Goal: Task Accomplishment & Management: Use online tool/utility

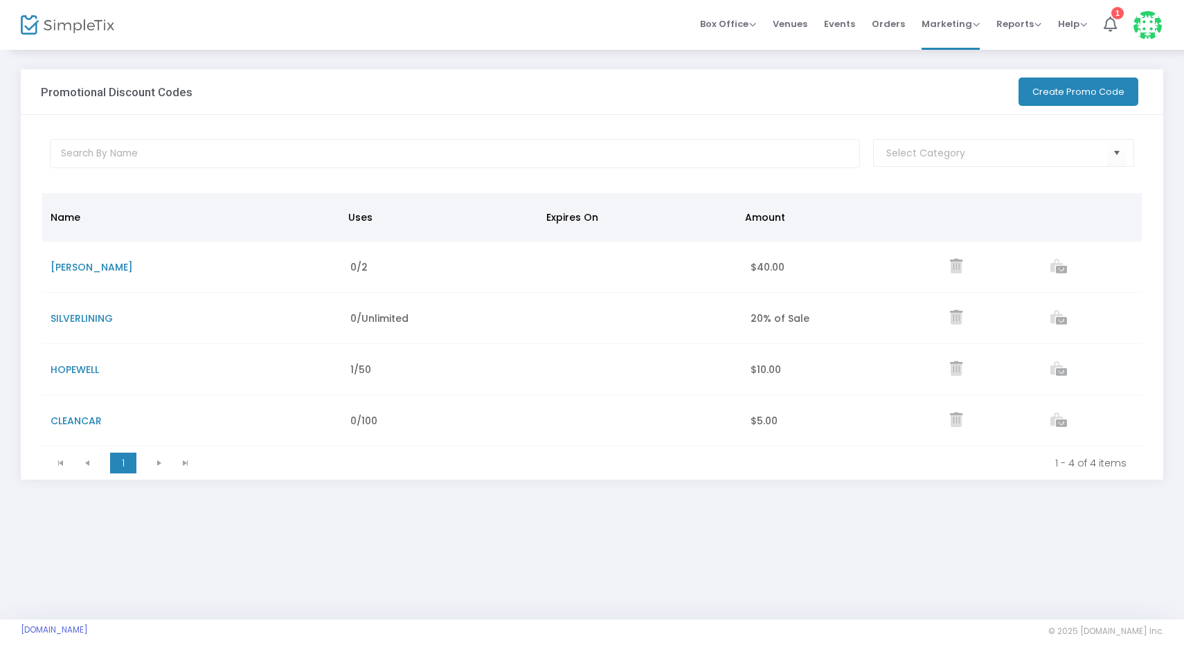
click at [1072, 91] on button "Create Promo Code" at bounding box center [1079, 92] width 120 height 28
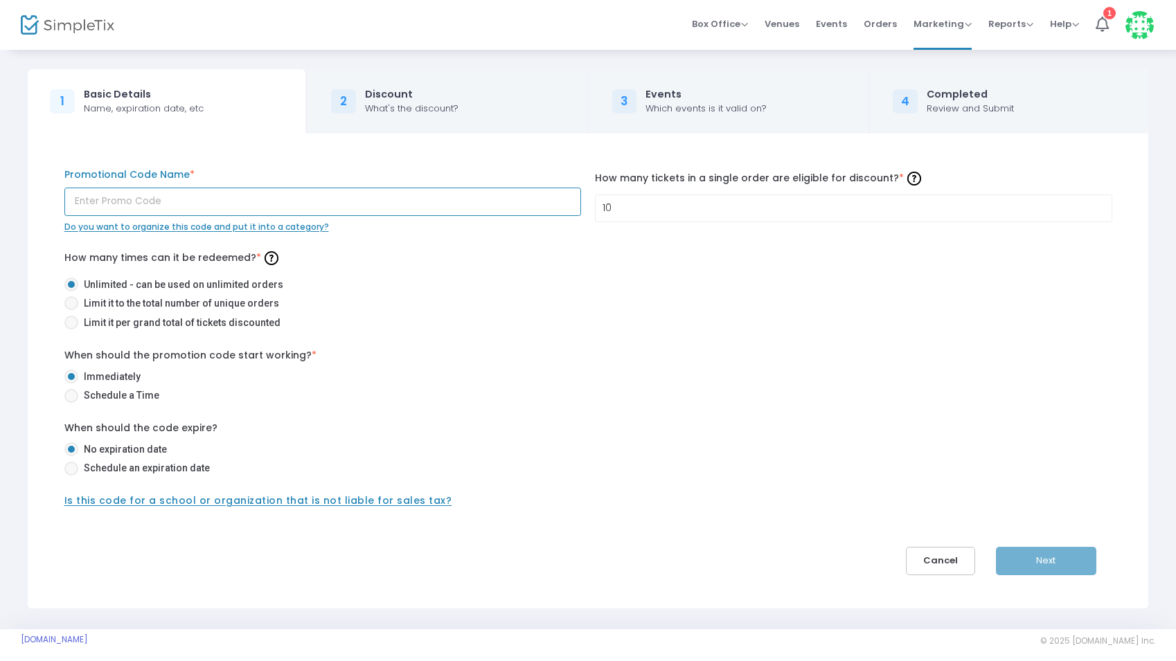
click at [126, 205] on input "text" at bounding box center [322, 202] width 517 height 28
type input "SPGBBQ"
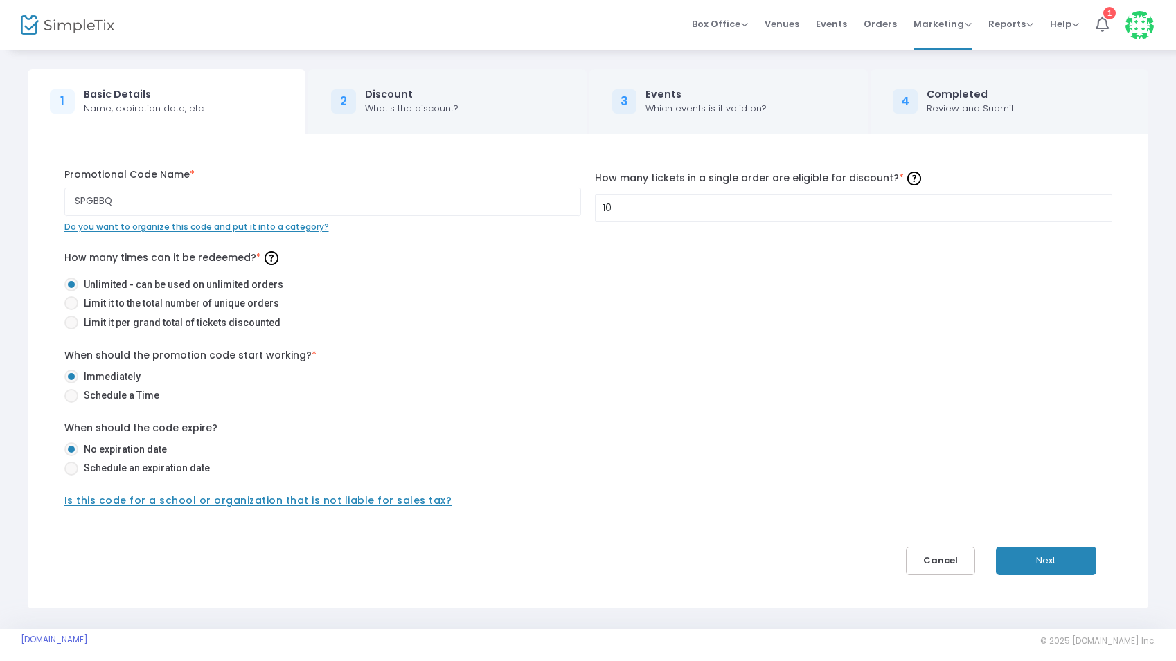
click at [162, 308] on span "Limit it to the total number of unique orders" at bounding box center [178, 303] width 201 height 15
click at [71, 310] on input "Limit it to the total number of unique orders" at bounding box center [71, 310] width 1 height 1
radio input "true"
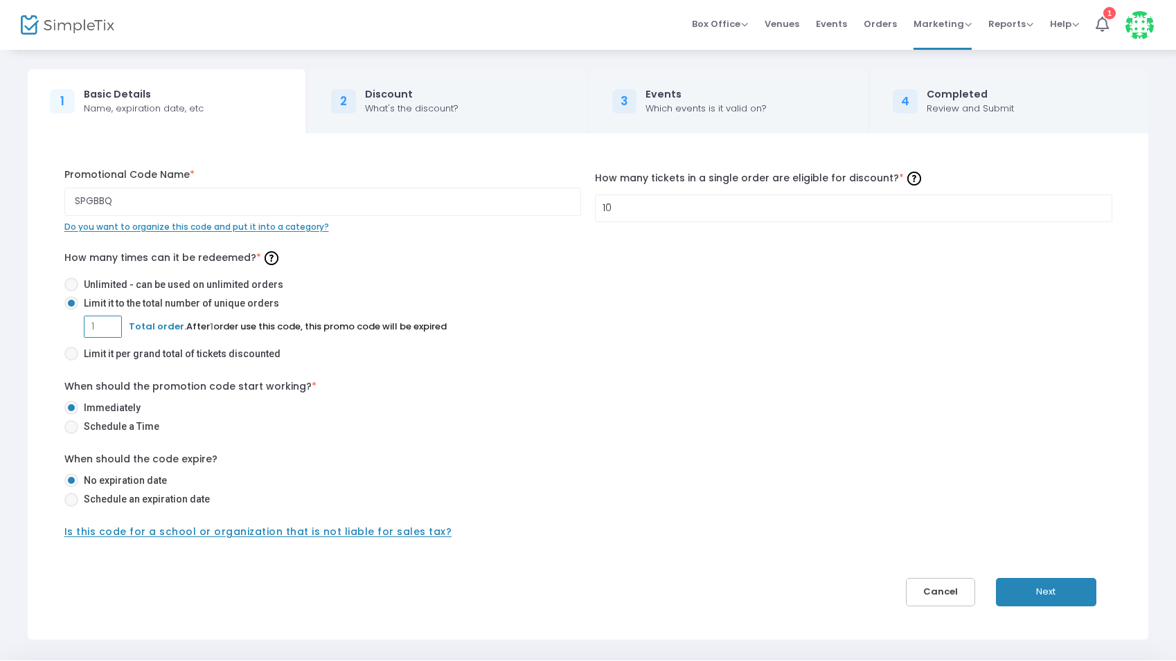
drag, startPoint x: 98, startPoint y: 326, endPoint x: 68, endPoint y: 326, distance: 30.5
click at [68, 327] on mat-radio-group "Unlimited - can be used on unlimited orders Limit it to the total number of uni…" at bounding box center [588, 322] width 1048 height 89
type input "20"
click at [425, 388] on div "When should the promotion code start working? * Immediately Schedule a Time" at bounding box center [588, 410] width 1062 height 60
click at [1062, 587] on button "Next" at bounding box center [1046, 592] width 100 height 28
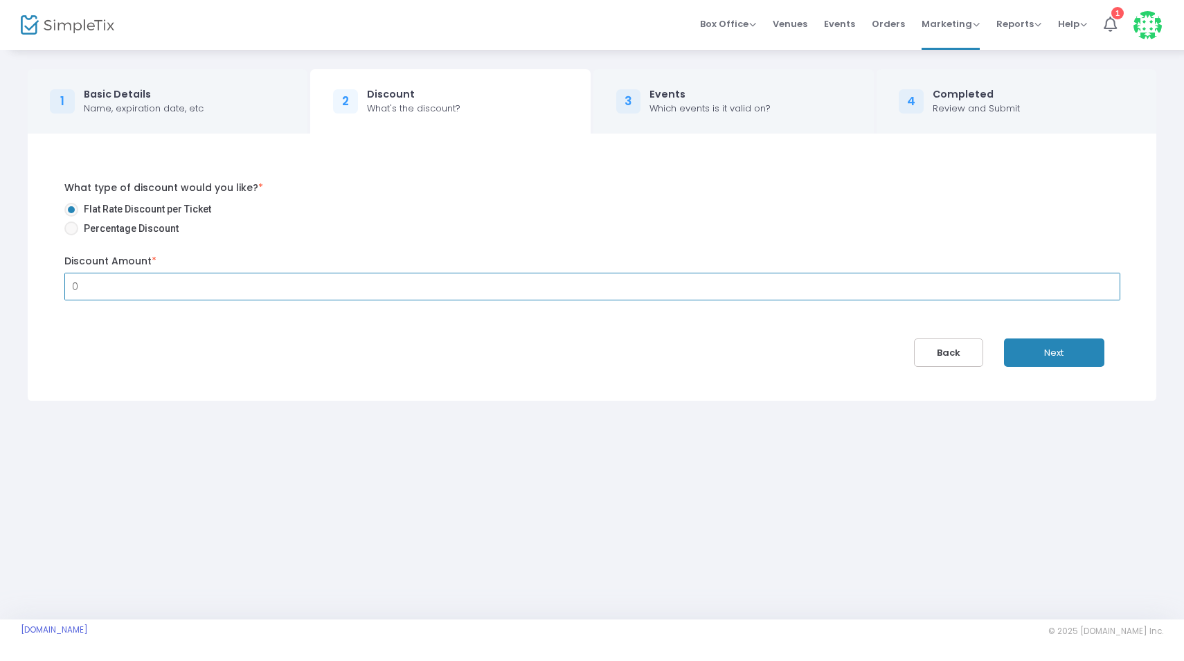
drag, startPoint x: 82, startPoint y: 281, endPoint x: 40, endPoint y: 276, distance: 42.5
click at [40, 276] on div "What type of discount would you like? * Flat Rate Discount per Ticket Percentag…" at bounding box center [592, 267] width 1143 height 267
type input "$5.00"
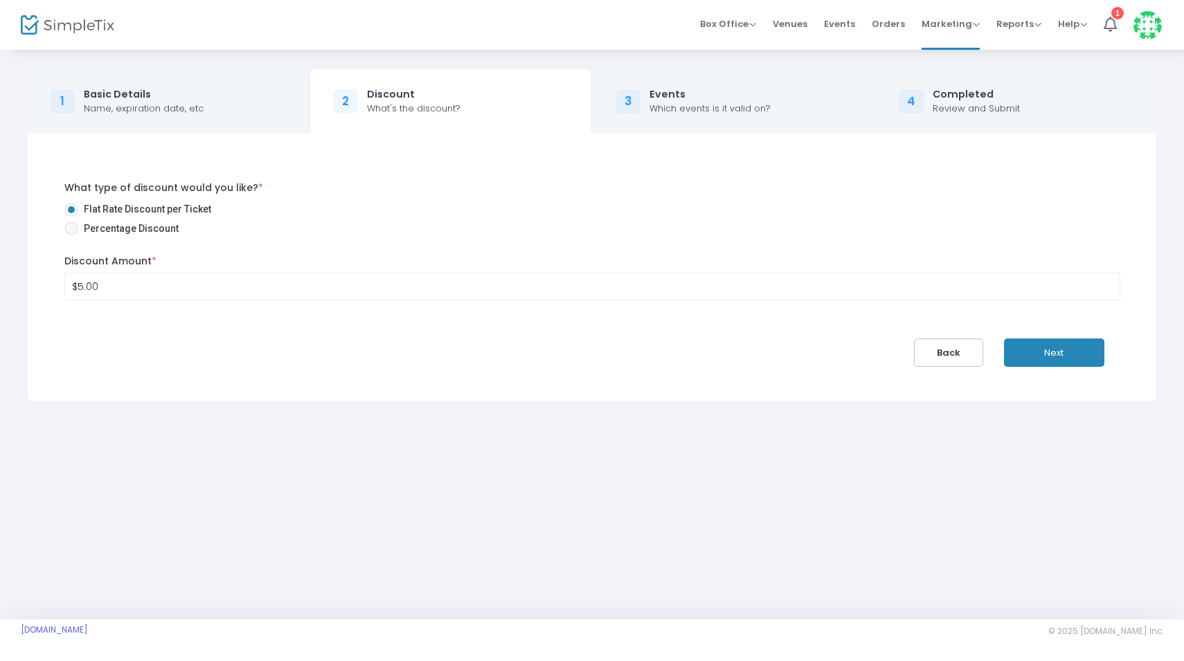
click at [183, 367] on div "What type of discount would you like? * Flat Rate Discount per Ticket Percentag…" at bounding box center [592, 267] width 1143 height 267
click at [1060, 346] on button "Next" at bounding box center [1054, 353] width 100 height 28
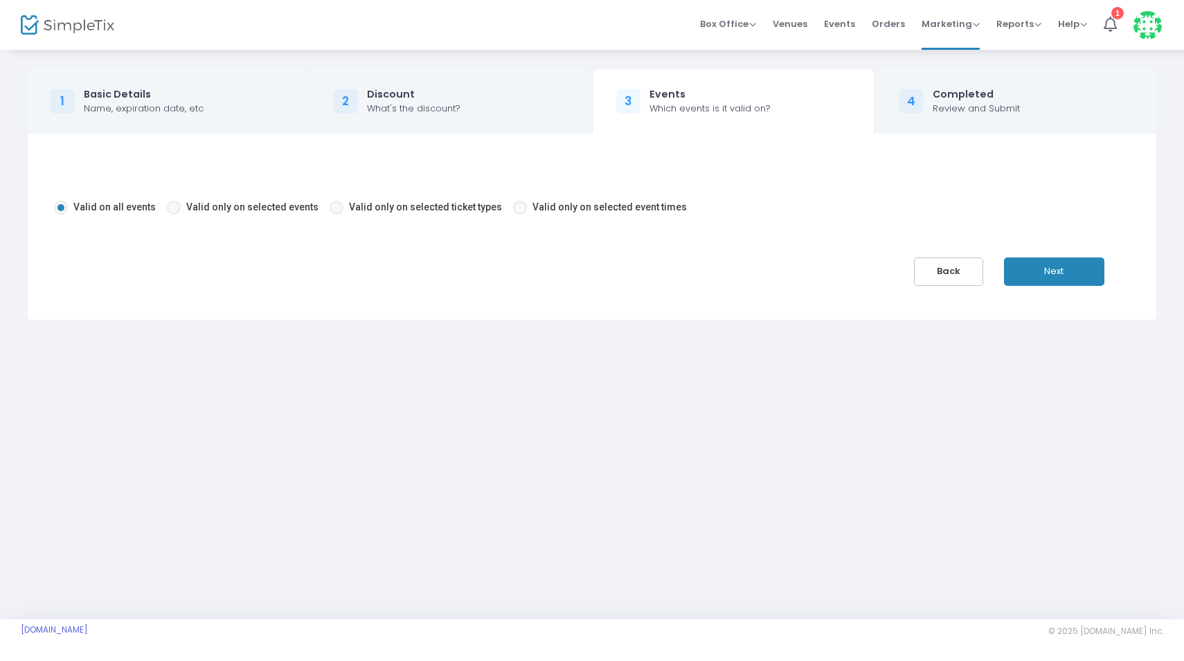
click at [264, 206] on span "Valid only on selected events" at bounding box center [252, 207] width 132 height 11
click at [174, 215] on input "Valid only on selected events" at bounding box center [173, 215] width 1 height 1
radio input "true"
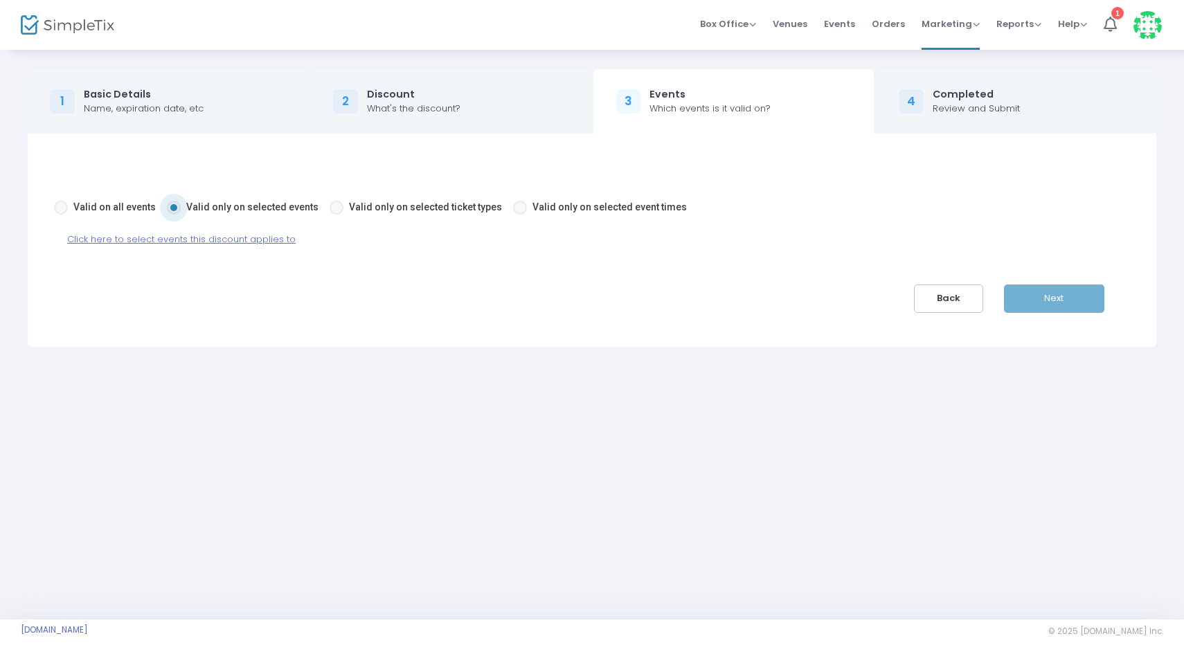
click at [238, 242] on span "Click here to select events this discount applies to" at bounding box center [181, 239] width 229 height 13
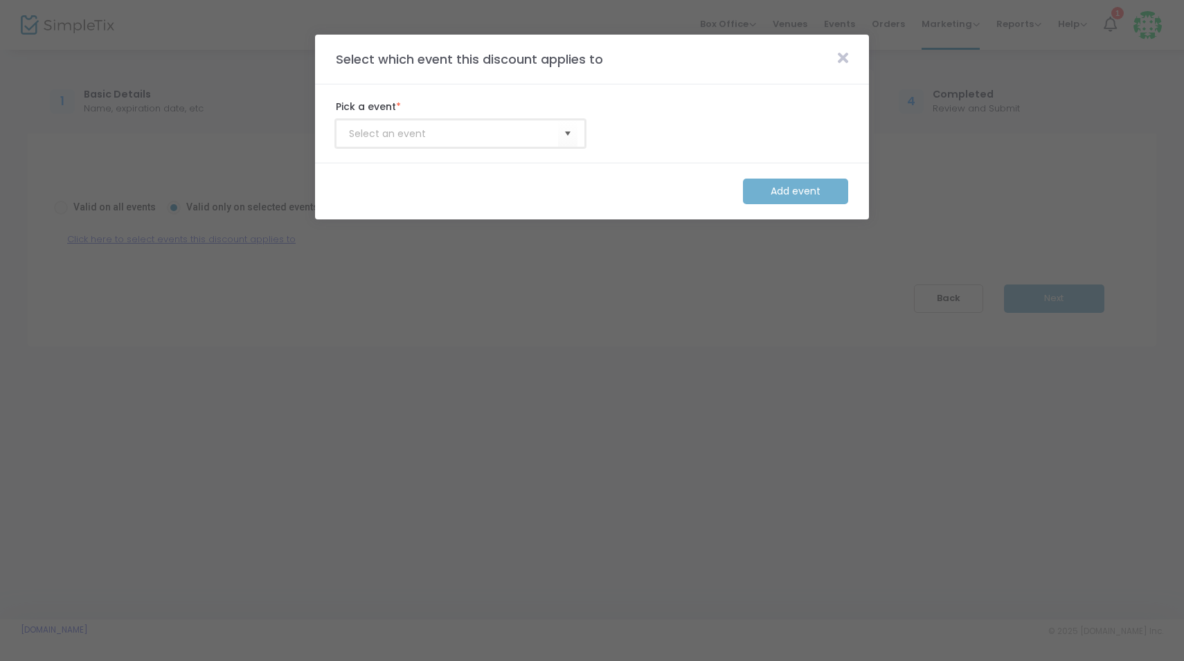
click at [422, 135] on input at bounding box center [453, 134] width 209 height 15
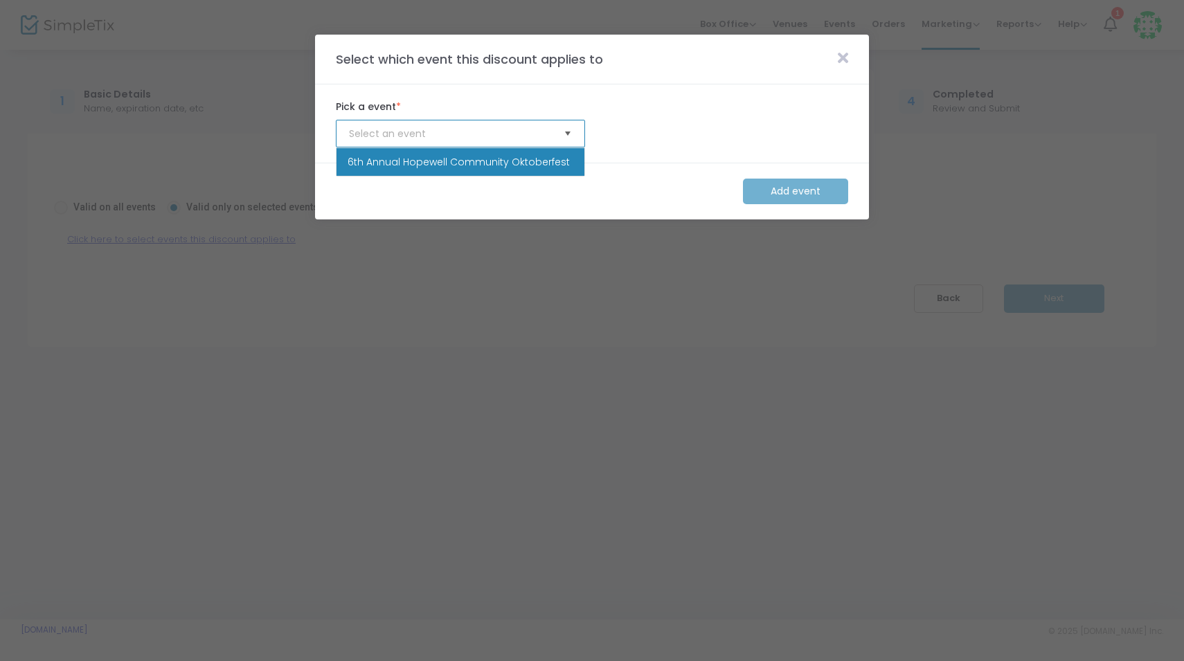
click at [564, 133] on span "Select" at bounding box center [568, 134] width 23 height 23
click at [535, 163] on span "6th Annual Hopewell Community Oktoberfest" at bounding box center [459, 162] width 222 height 14
type input "6th Annual Hopewell Community Oktoberfest"
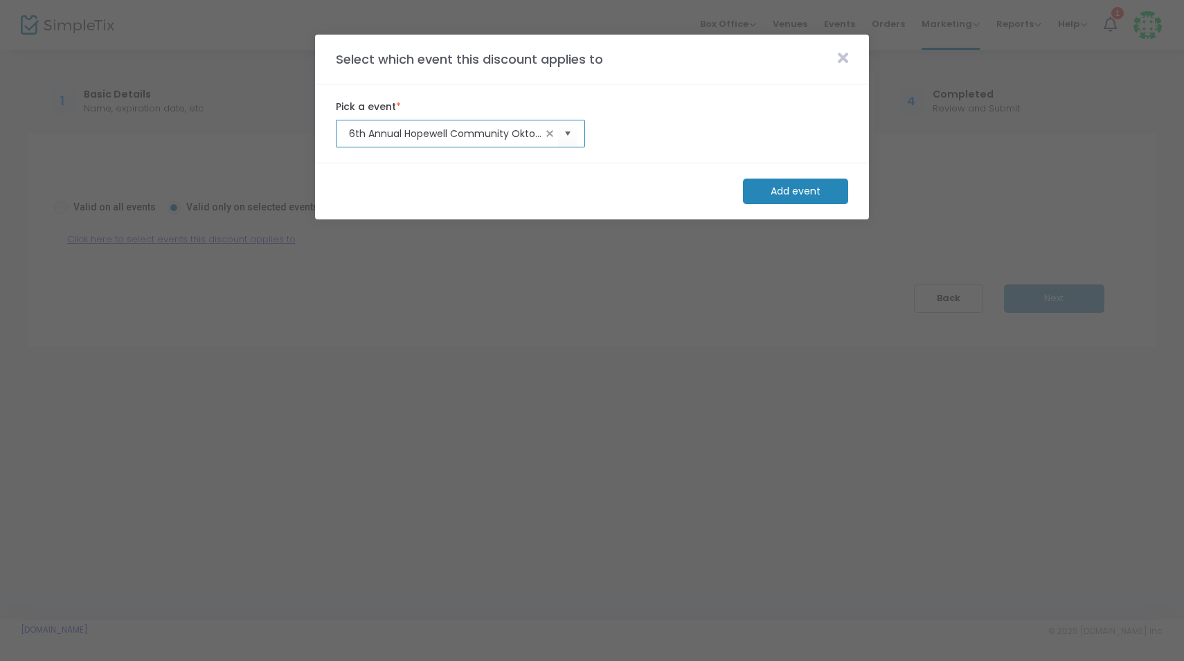
click at [792, 195] on m-button "Add event" at bounding box center [795, 192] width 105 height 26
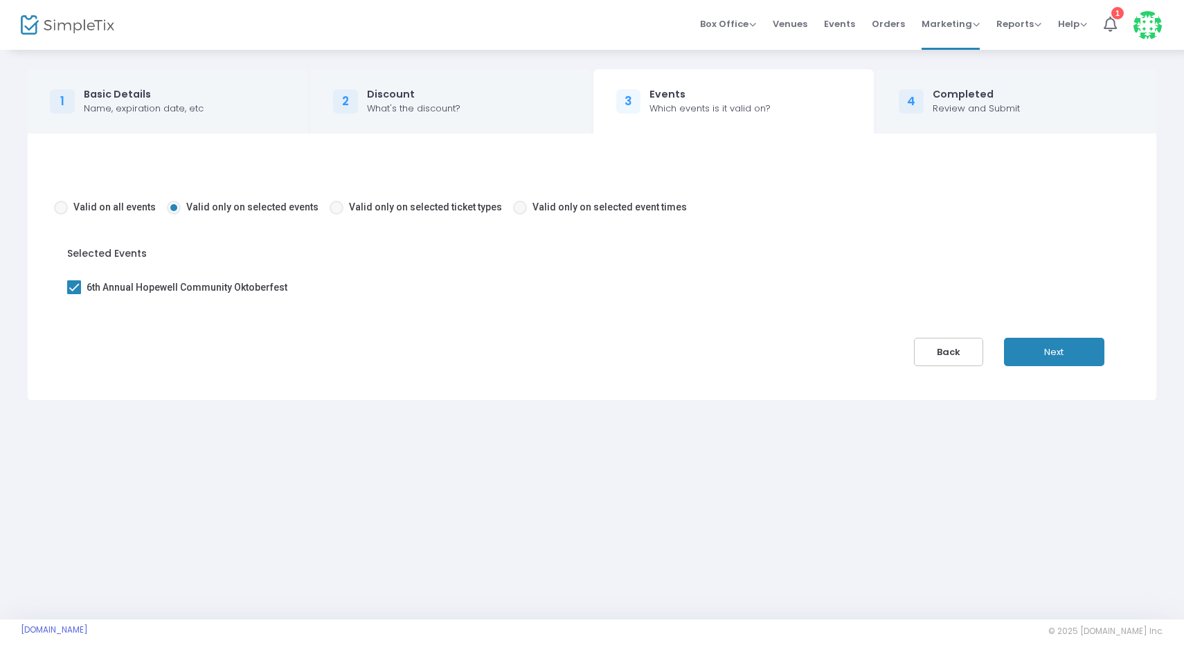
click at [1045, 353] on button "Next" at bounding box center [1054, 352] width 100 height 28
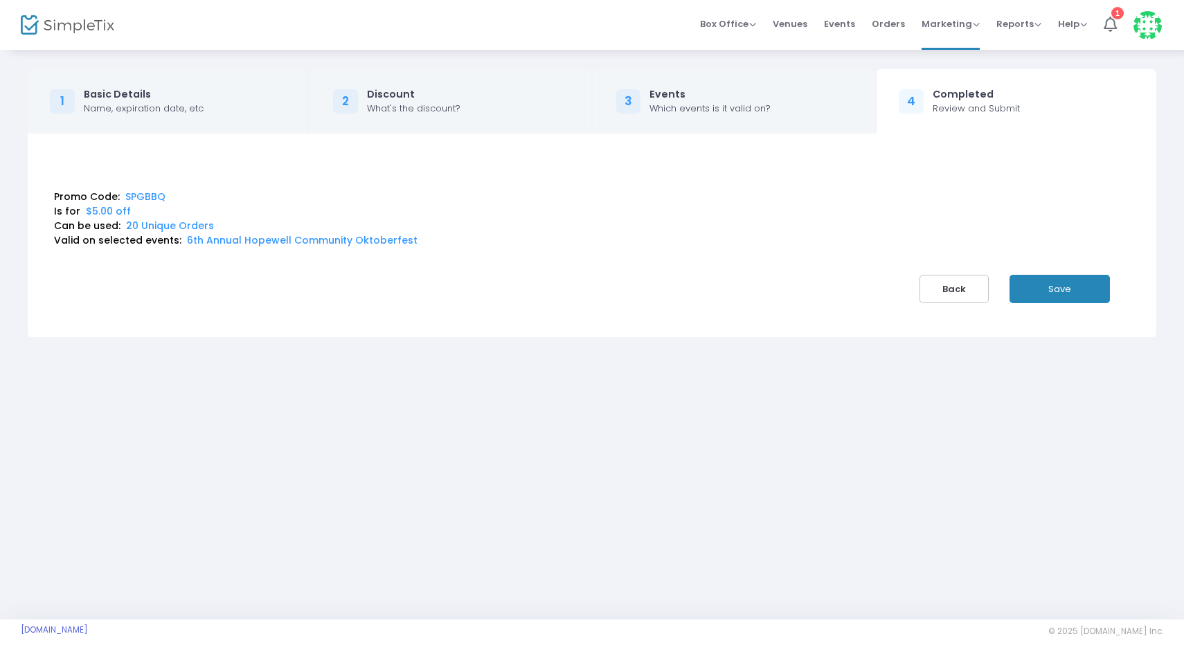
click at [1062, 285] on button "Save" at bounding box center [1060, 289] width 100 height 28
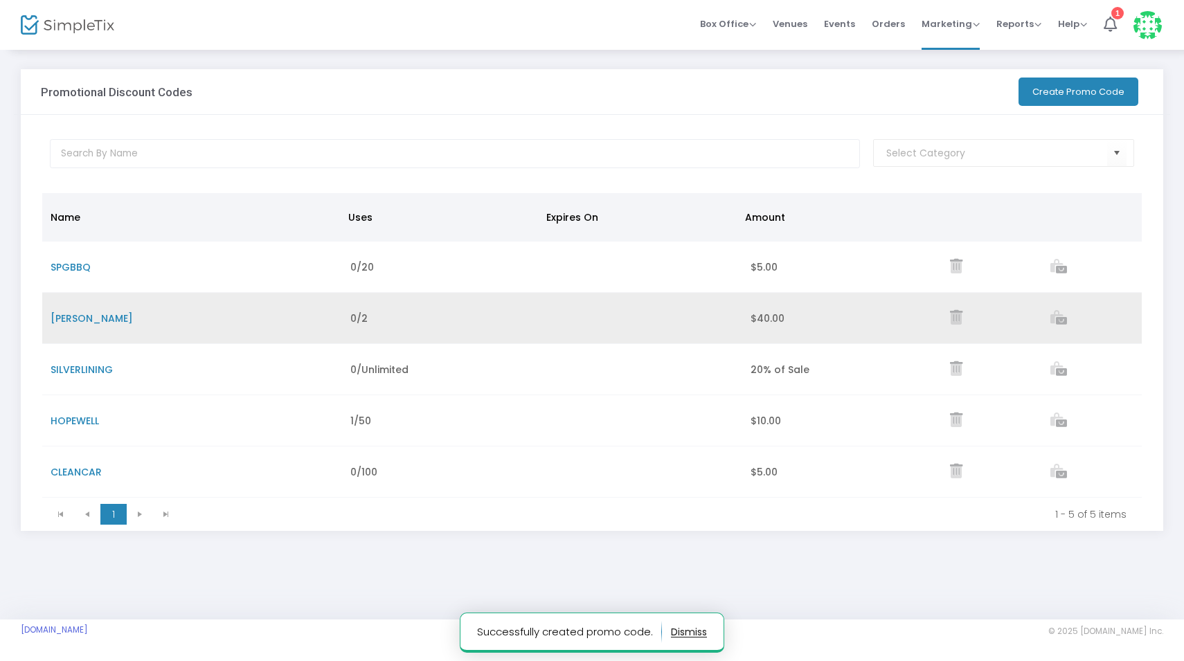
click at [956, 314] on icon "Data table" at bounding box center [956, 317] width 12 height 15
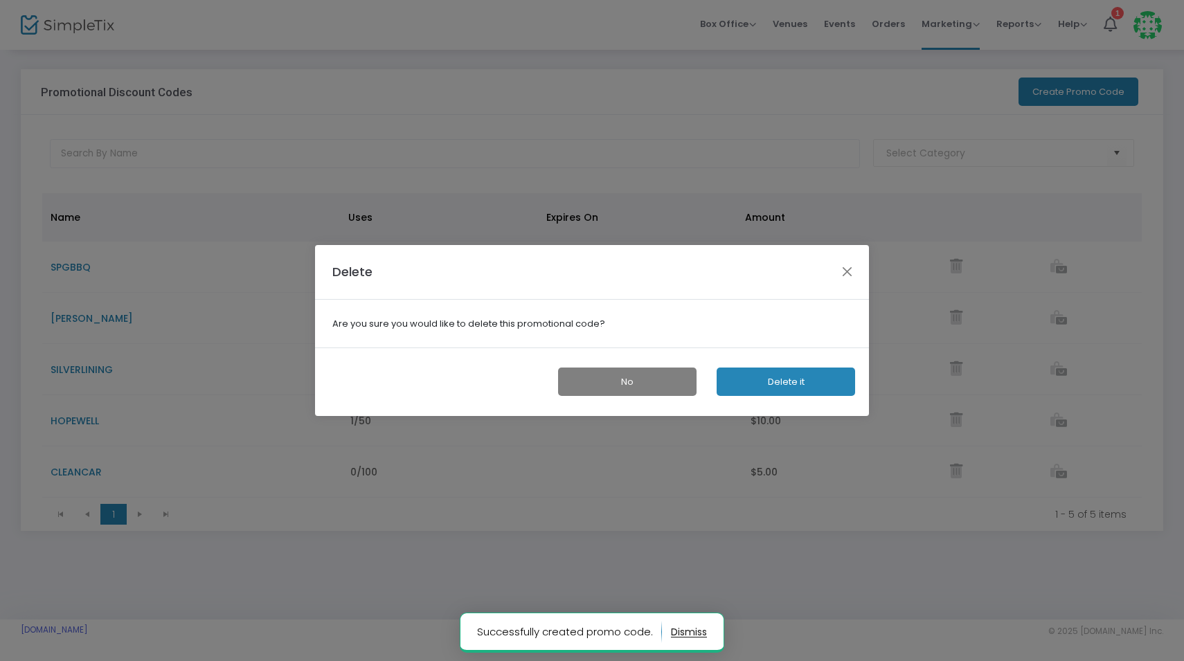
click at [788, 382] on button "Delete it" at bounding box center [786, 382] width 139 height 28
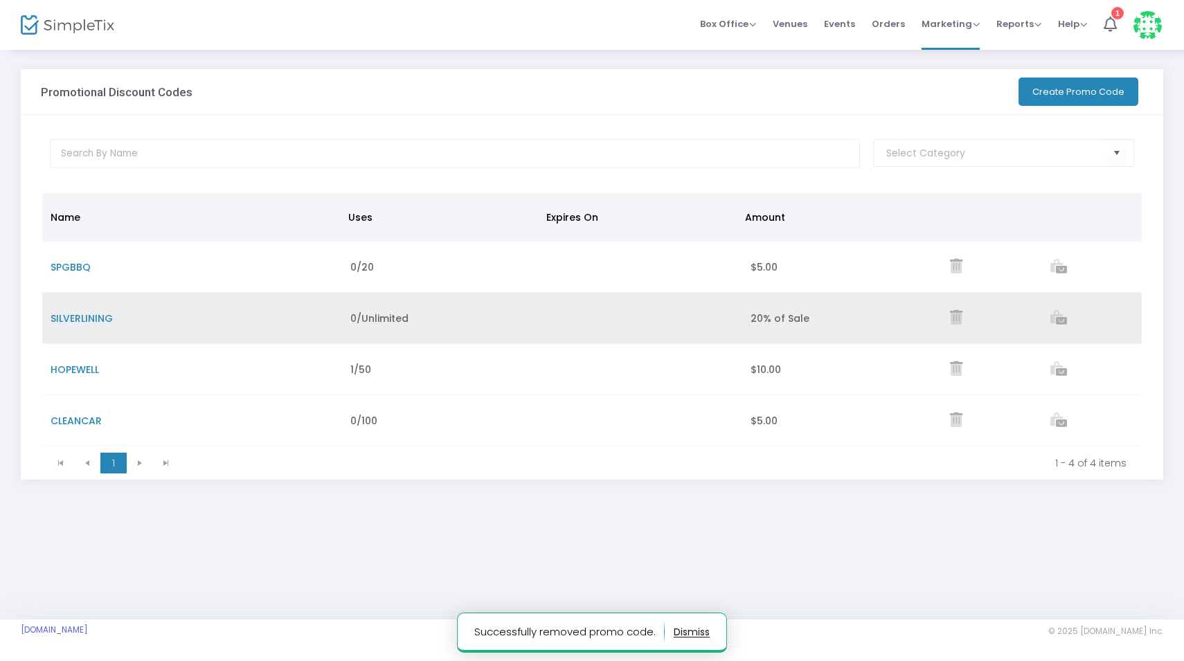
click at [960, 320] on icon "Data table" at bounding box center [956, 317] width 12 height 15
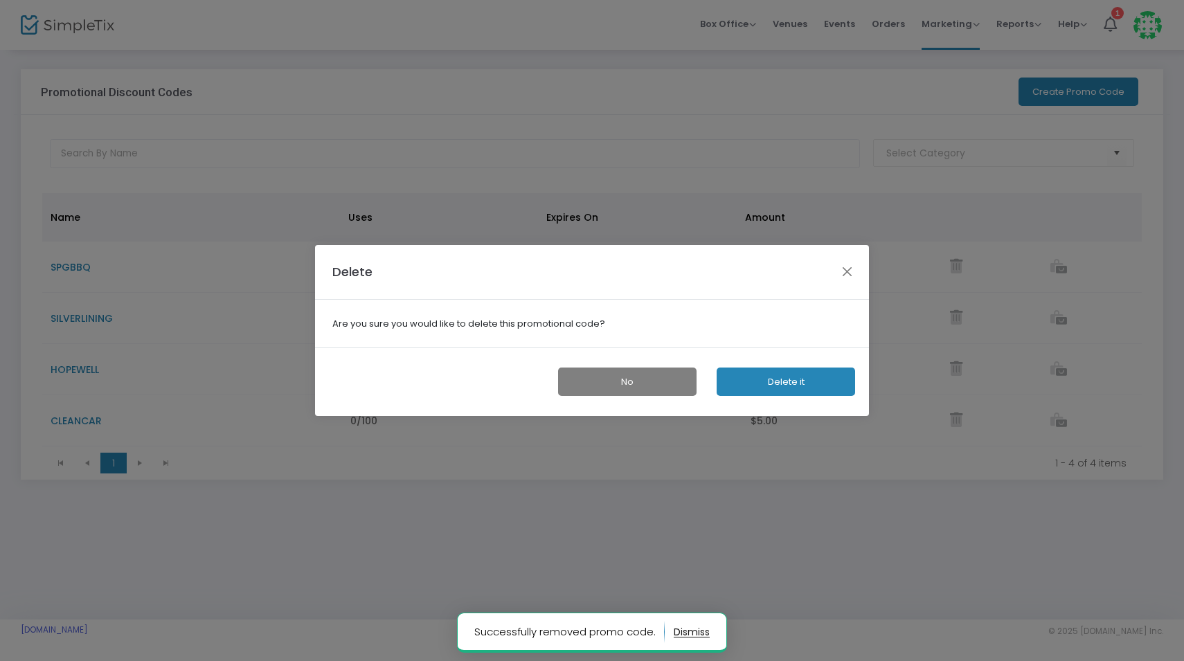
click at [756, 380] on button "Delete it" at bounding box center [786, 382] width 139 height 28
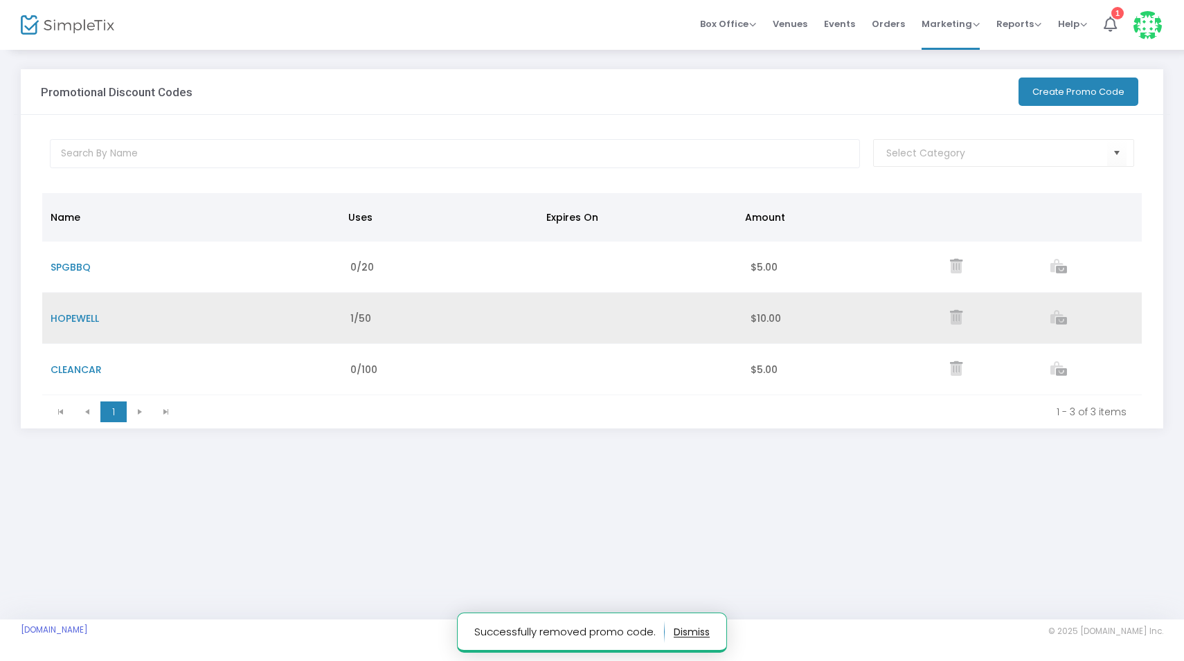
click at [952, 314] on icon "Data table" at bounding box center [956, 317] width 12 height 15
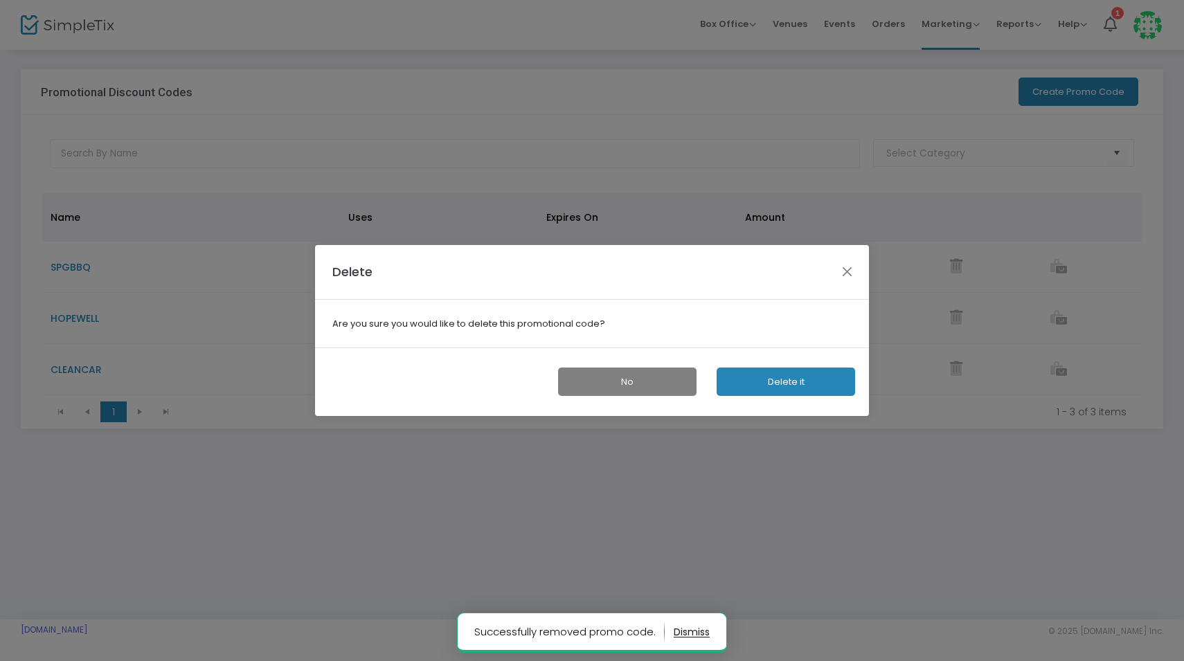
click at [809, 377] on button "Delete it" at bounding box center [786, 382] width 139 height 28
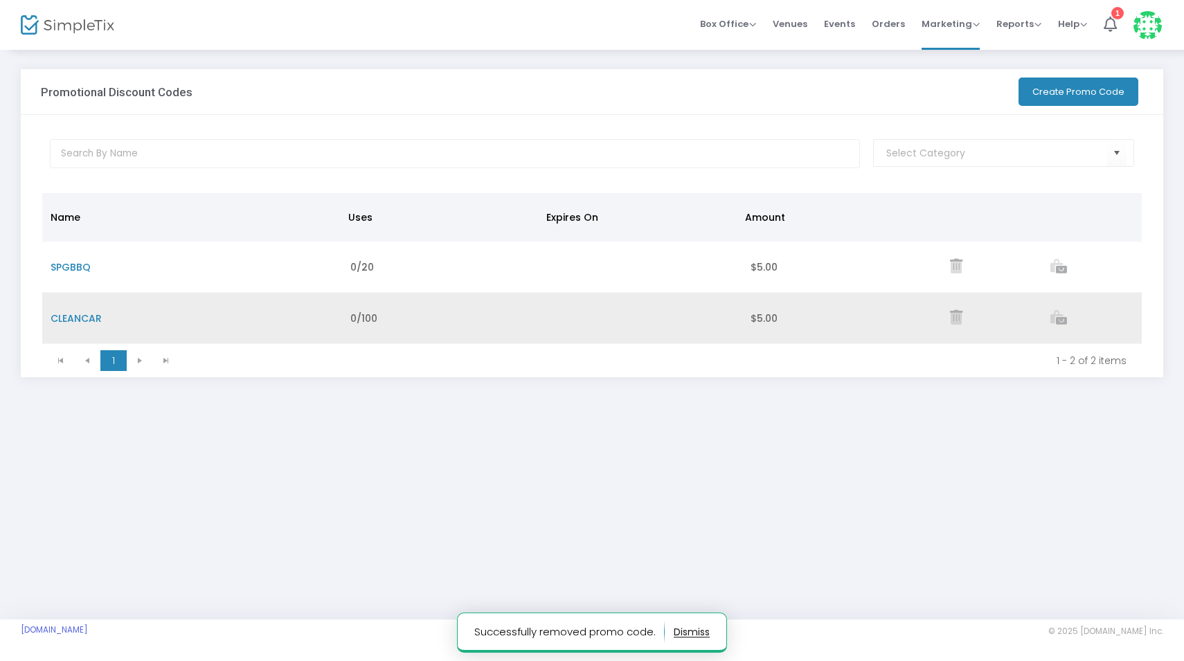
click at [959, 321] on icon "Data table" at bounding box center [956, 317] width 12 height 15
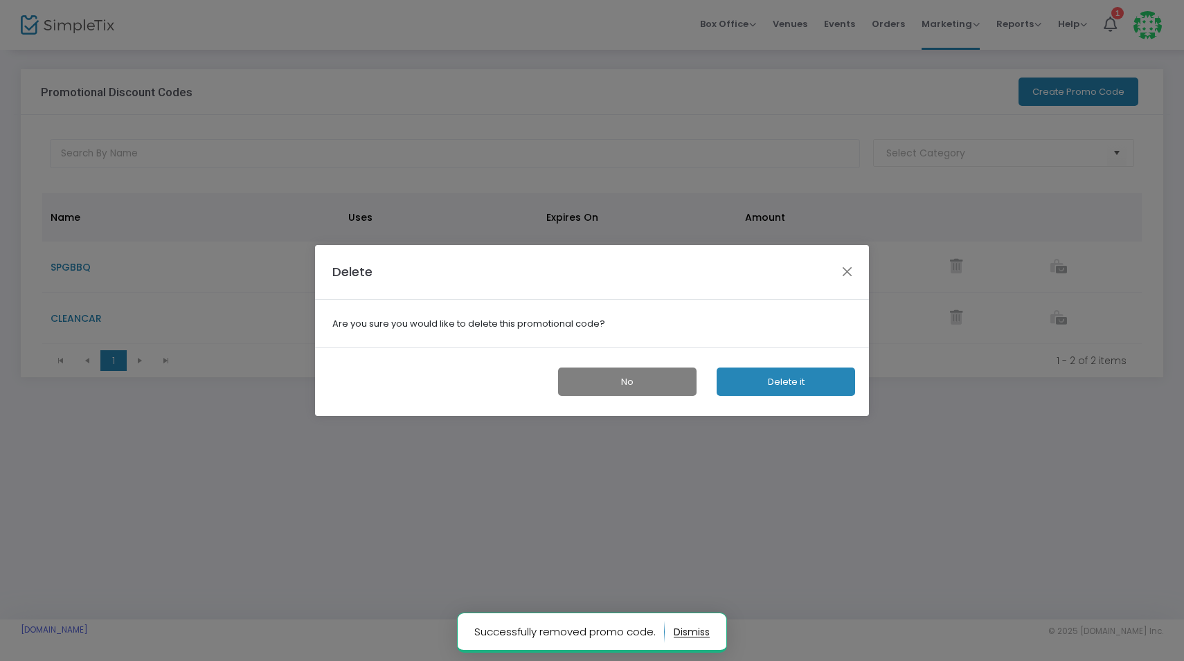
click at [811, 378] on button "Delete it" at bounding box center [786, 382] width 139 height 28
